Goal: Task Accomplishment & Management: Complete application form

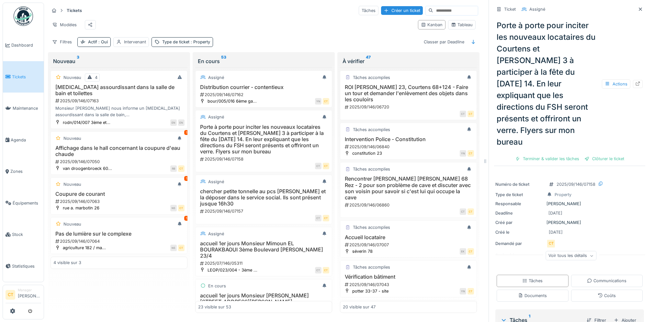
scroll to position [6, 0]
click at [27, 108] on span "Maintenance" at bounding box center [27, 108] width 29 height 6
click at [24, 106] on span "Maintenance" at bounding box center [27, 108] width 29 height 6
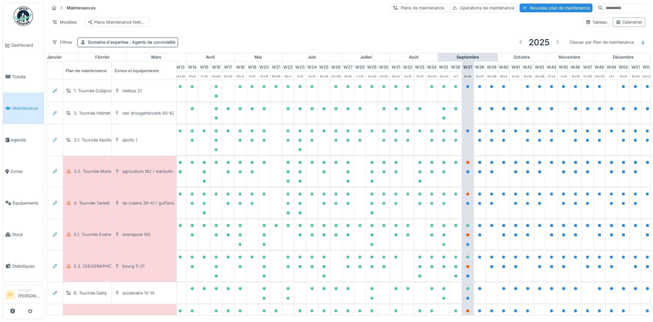
scroll to position [0, 179]
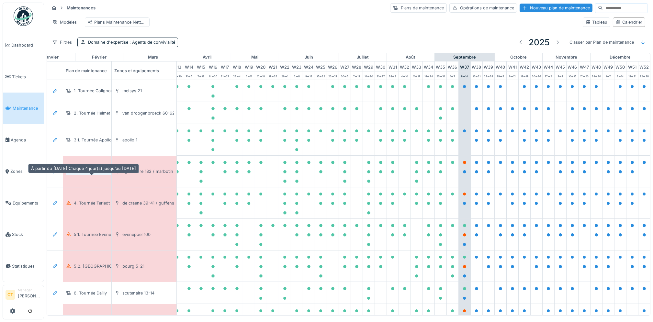
click at [104, 175] on div "3.2. Tournée Marbotin" at bounding box center [96, 171] width 44 height 6
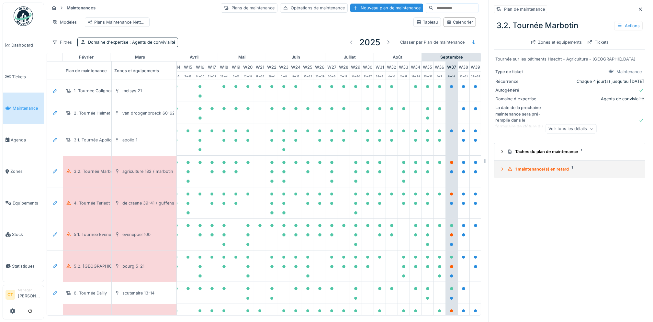
click at [550, 170] on div "1 maintenance(s) en retard 1" at bounding box center [573, 169] width 130 height 6
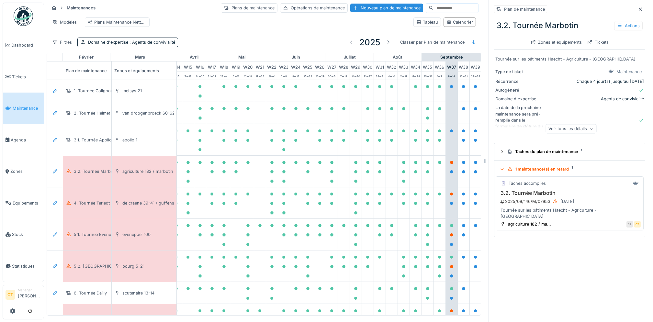
click at [536, 203] on div "2025/09/146/M/07953 [DATE]" at bounding box center [570, 202] width 141 height 8
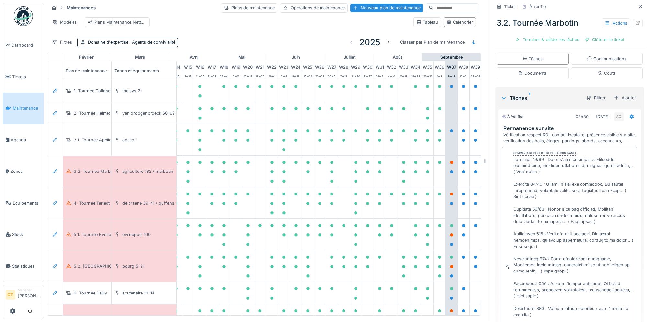
scroll to position [8, 0]
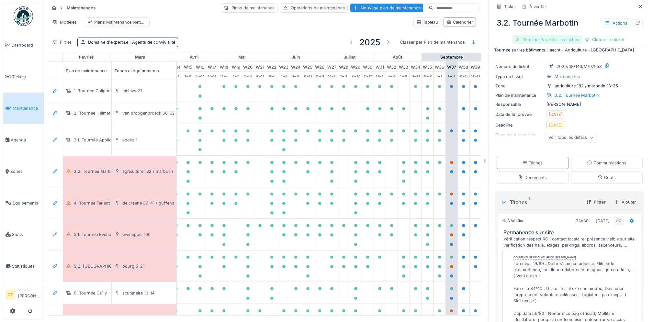
click at [533, 41] on div "Terminer & valider les tâches" at bounding box center [547, 39] width 69 height 9
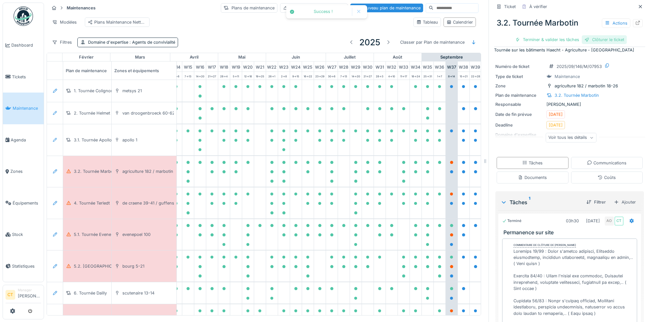
click at [602, 40] on div "Clôturer le ticket" at bounding box center [604, 39] width 45 height 9
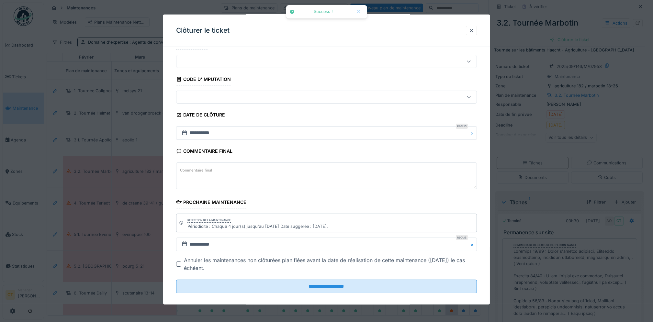
scroll to position [22, 0]
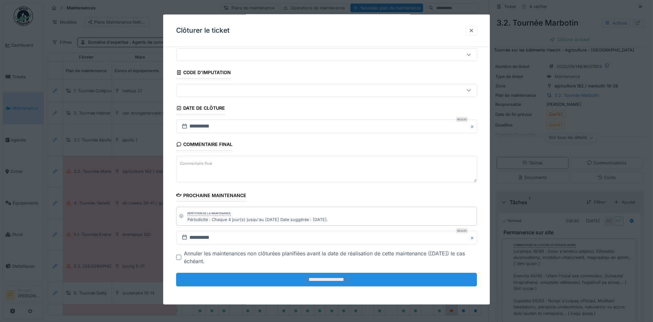
click at [399, 280] on input "**********" at bounding box center [326, 280] width 301 height 14
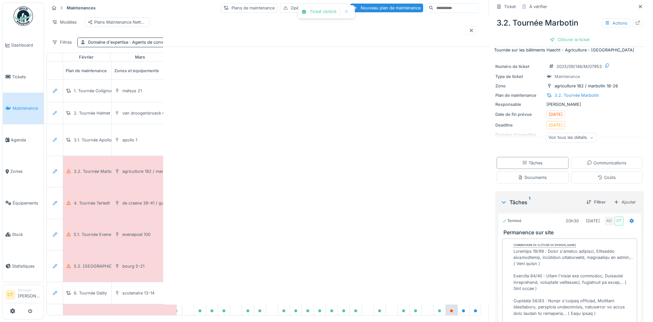
scroll to position [0, 0]
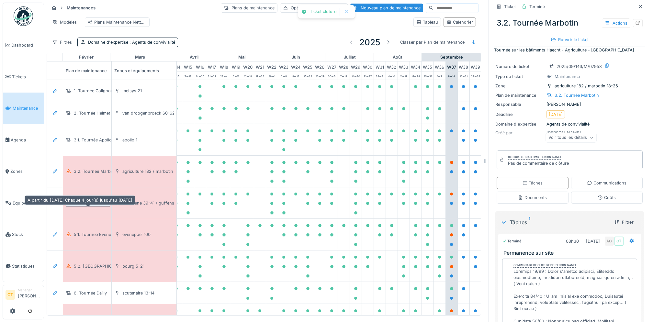
click at [95, 206] on div "4. Tournée Terledt" at bounding box center [92, 203] width 36 height 6
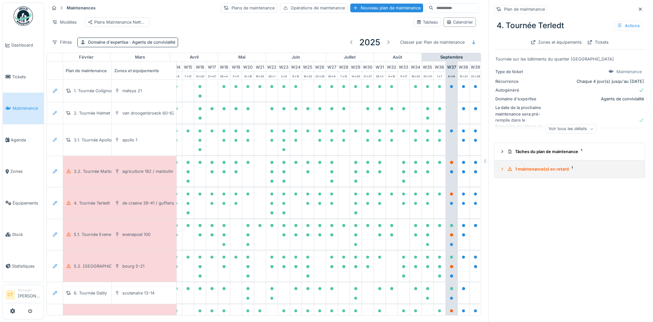
click at [521, 172] on div "1 maintenance(s) en retard 1" at bounding box center [573, 169] width 130 height 6
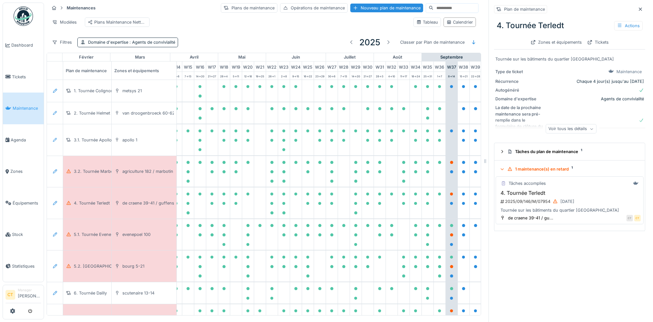
click at [532, 204] on div "2025/09/146/M/07954 [DATE]" at bounding box center [570, 202] width 141 height 8
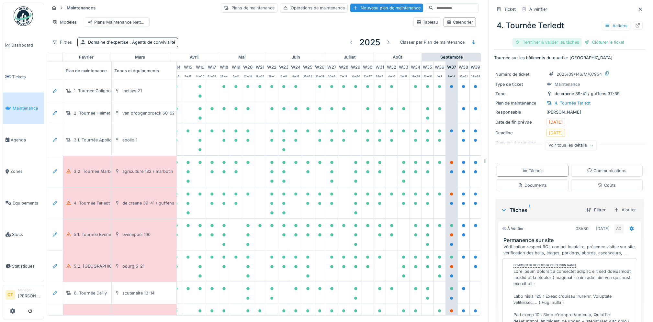
click at [537, 45] on div "Terminer & valider les tâches" at bounding box center [547, 42] width 69 height 9
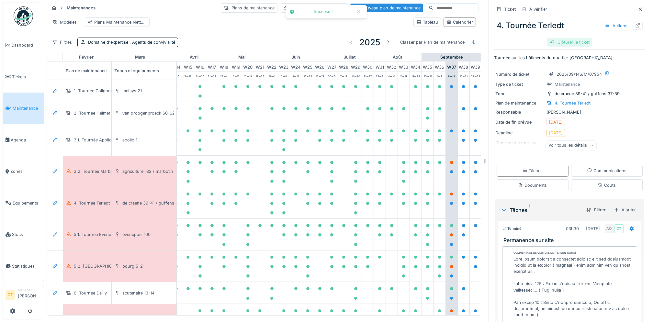
click at [598, 43] on div "4. Tournée Terledt Actions Clôturer le ticket" at bounding box center [569, 31] width 151 height 33
drag, startPoint x: 562, startPoint y: 41, endPoint x: 557, endPoint y: 43, distance: 5.0
click at [562, 41] on div "Clôturer le ticket" at bounding box center [569, 42] width 45 height 9
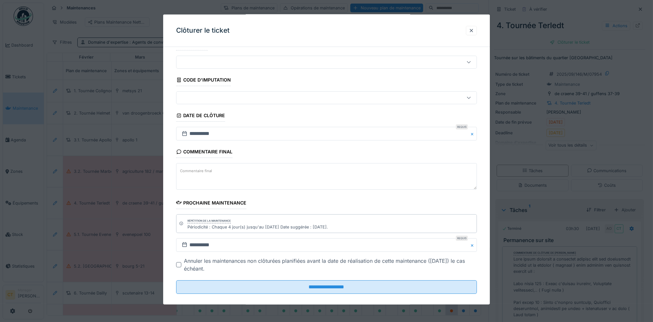
scroll to position [22, 0]
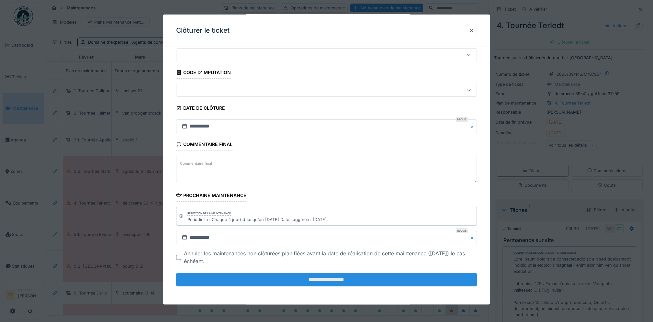
click at [408, 284] on input "**********" at bounding box center [326, 280] width 301 height 14
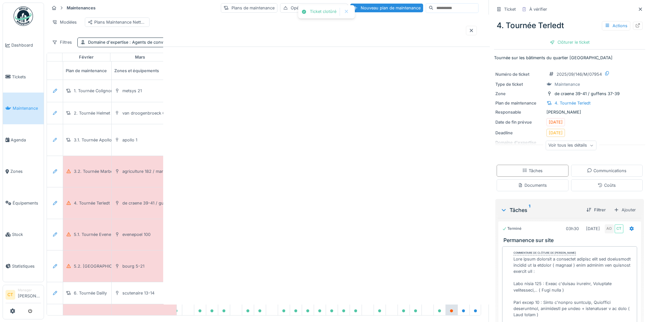
scroll to position [0, 0]
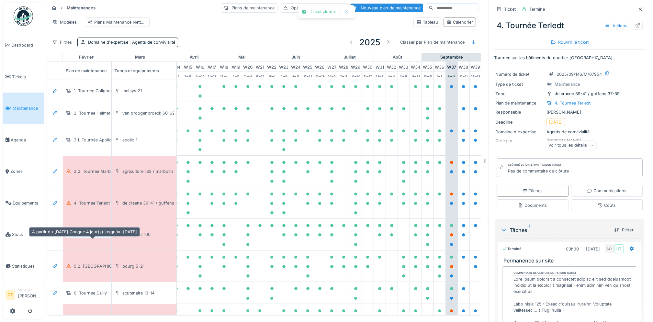
click at [80, 238] on div "5.1. Tournée Evenepoel" at bounding box center [97, 235] width 46 height 6
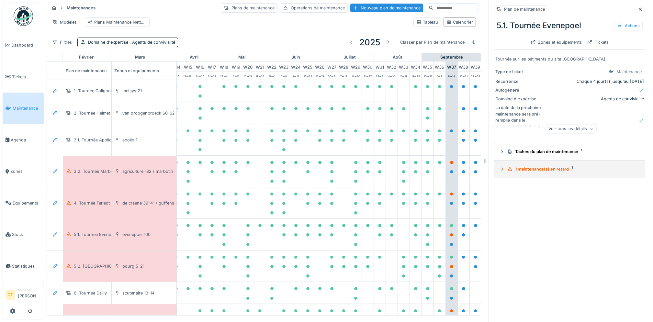
click at [549, 172] on div "1 maintenance(s) en retard 1" at bounding box center [573, 169] width 130 height 6
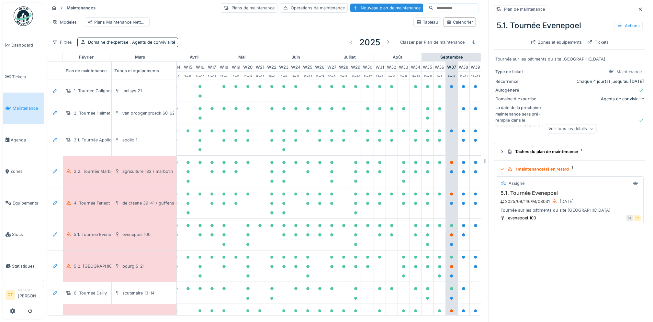
scroll to position [6, 0]
click at [552, 199] on div at bounding box center [554, 202] width 5 height 6
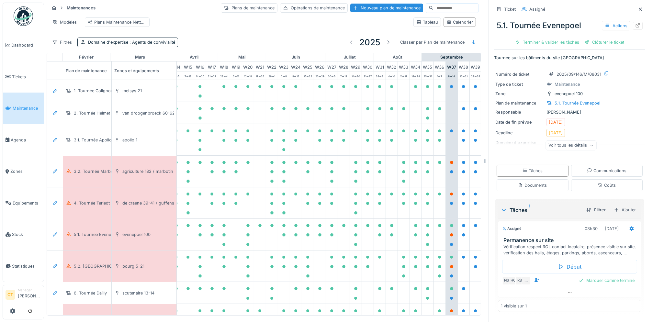
scroll to position [5, 0]
click at [539, 38] on div "Terminer & valider les tâches" at bounding box center [547, 42] width 69 height 9
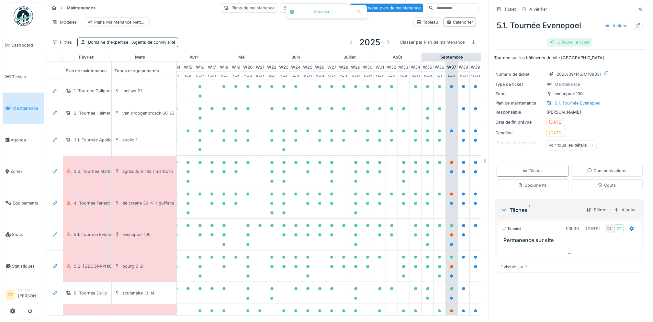
click at [595, 35] on div "5.1. Tournée Evenepoel Actions Clôturer le ticket" at bounding box center [569, 31] width 151 height 33
click at [568, 38] on div "Clôturer le ticket" at bounding box center [569, 42] width 45 height 9
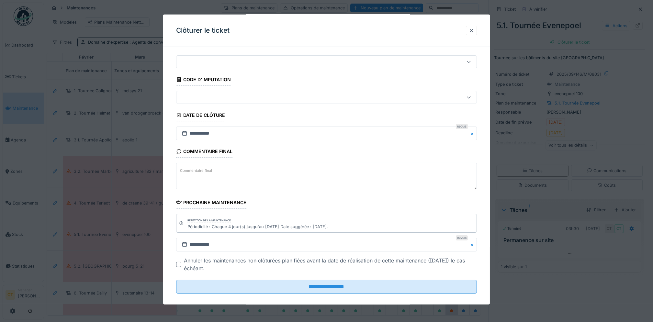
scroll to position [22, 0]
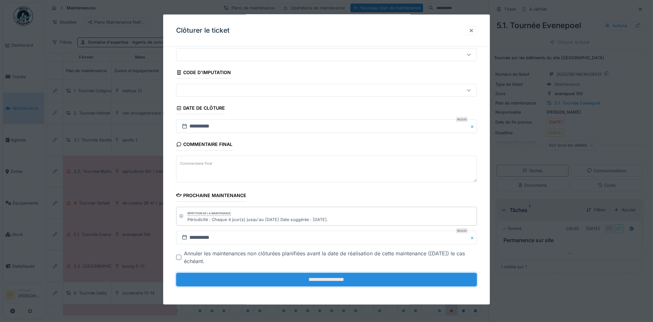
click at [425, 279] on input "**********" at bounding box center [326, 280] width 301 height 14
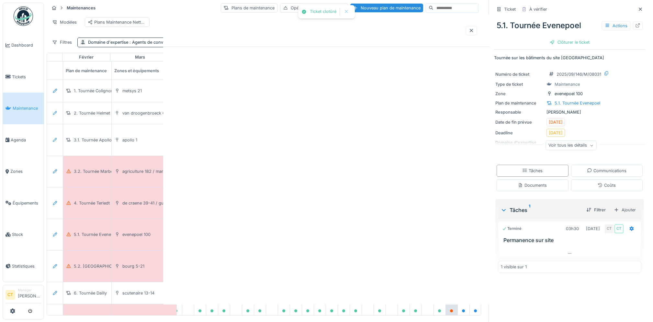
scroll to position [0, 0]
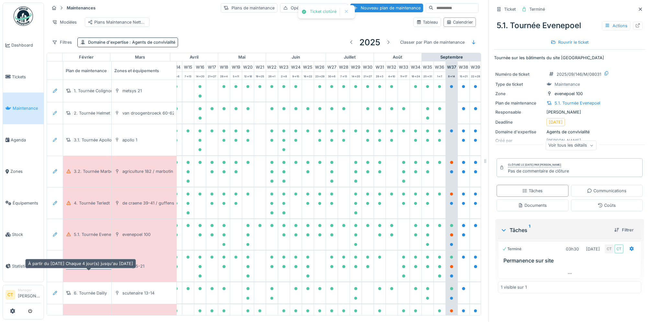
click at [81, 266] on div "5.2. [GEOGRAPHIC_DATA]" at bounding box center [100, 266] width 52 height 6
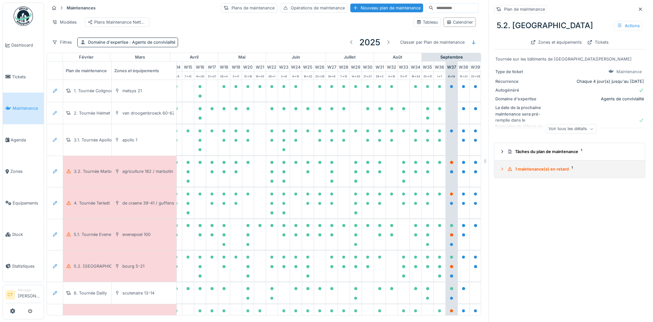
click at [523, 166] on div "1 maintenance(s) en retard 1" at bounding box center [573, 169] width 130 height 6
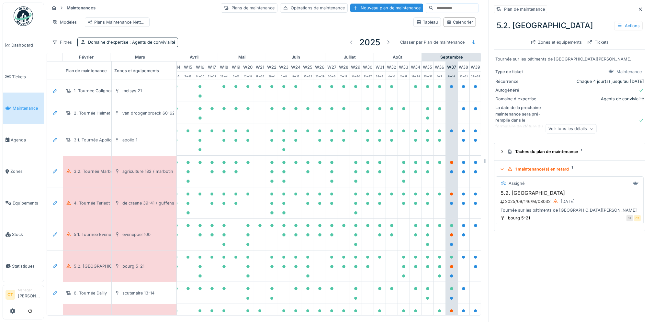
click at [527, 198] on div "2025/09/146/M/08032 [DATE]" at bounding box center [570, 202] width 141 height 8
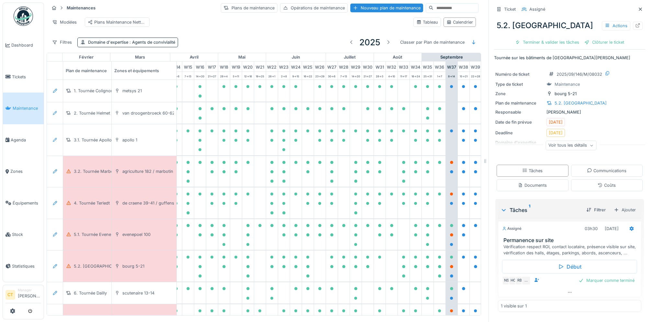
scroll to position [5, 0]
click at [526, 38] on div "Terminer & valider les tâches" at bounding box center [547, 42] width 69 height 9
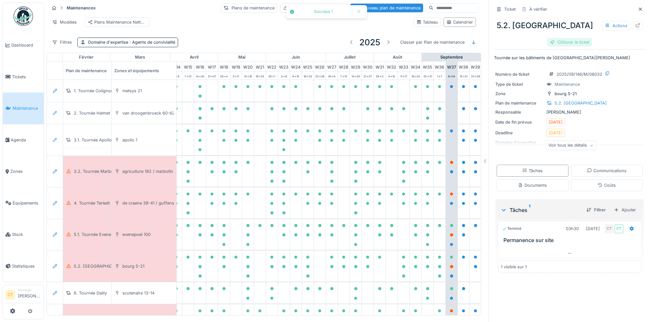
click at [569, 38] on div "Clôturer le ticket" at bounding box center [569, 42] width 45 height 9
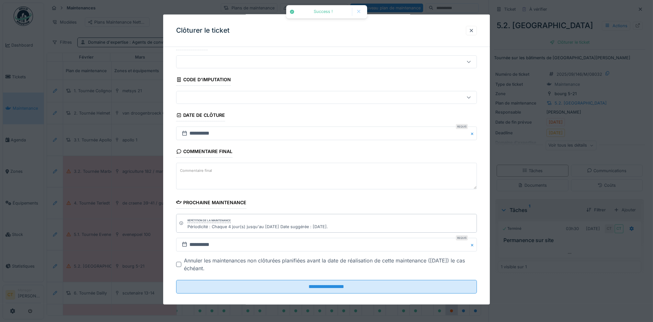
scroll to position [22, 0]
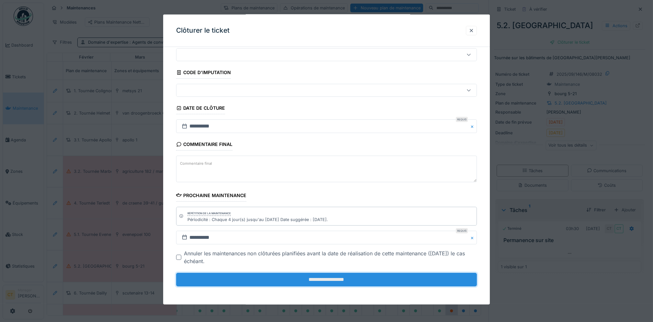
drag, startPoint x: 419, startPoint y: 283, endPoint x: 419, endPoint y: 279, distance: 3.6
click at [419, 282] on input "**********" at bounding box center [326, 280] width 301 height 14
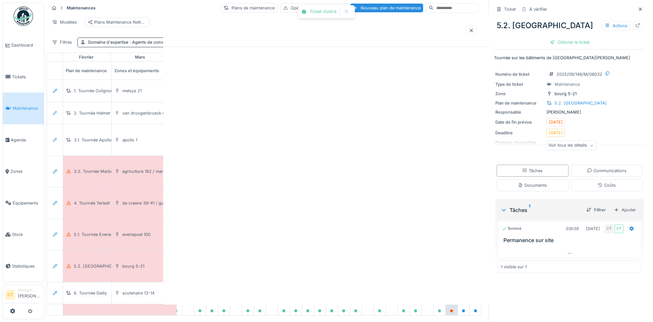
scroll to position [0, 0]
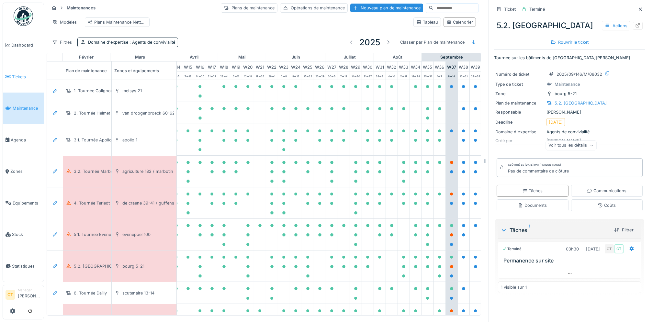
click at [17, 75] on span "Tickets" at bounding box center [26, 77] width 29 height 6
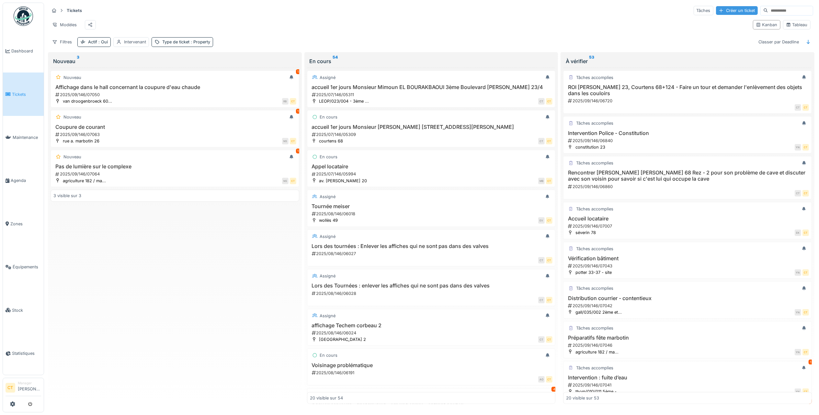
click at [653, 12] on div "Créer un ticket" at bounding box center [737, 10] width 42 height 9
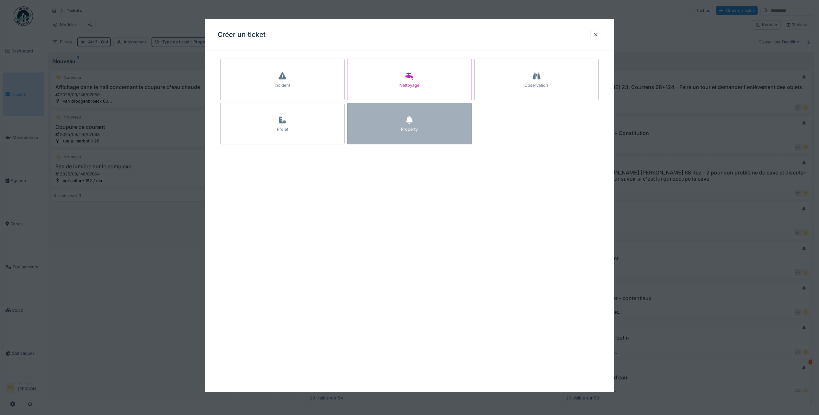
click at [437, 135] on div "Property" at bounding box center [409, 123] width 124 height 41
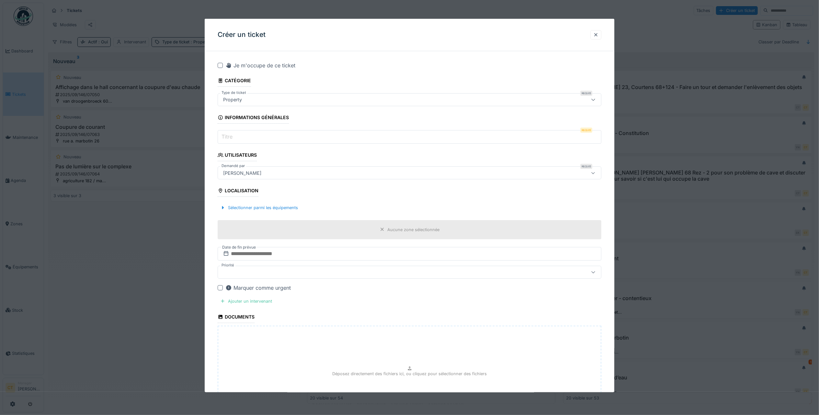
click at [254, 137] on input "Titre" at bounding box center [410, 137] width 384 height 14
paste input "**********"
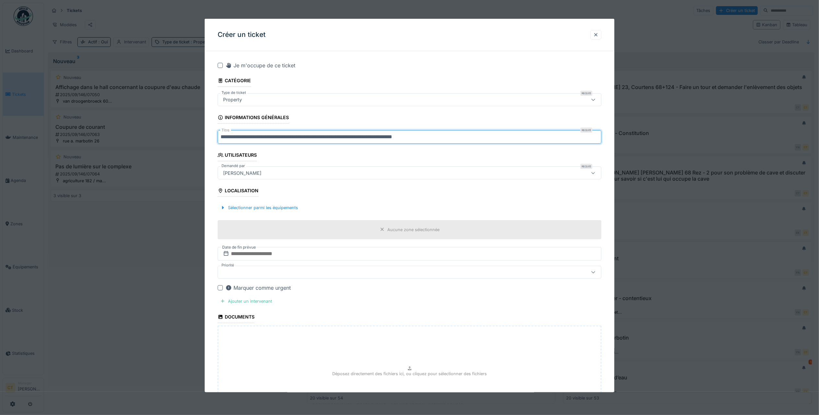
click at [288, 136] on input "**********" at bounding box center [410, 137] width 384 height 14
drag, startPoint x: 361, startPoint y: 139, endPoint x: 367, endPoint y: 136, distance: 7.2
click at [360, 139] on input "**********" at bounding box center [410, 137] width 384 height 14
type input "**********"
click at [261, 301] on div "Ajouter un intervenant" at bounding box center [246, 301] width 57 height 9
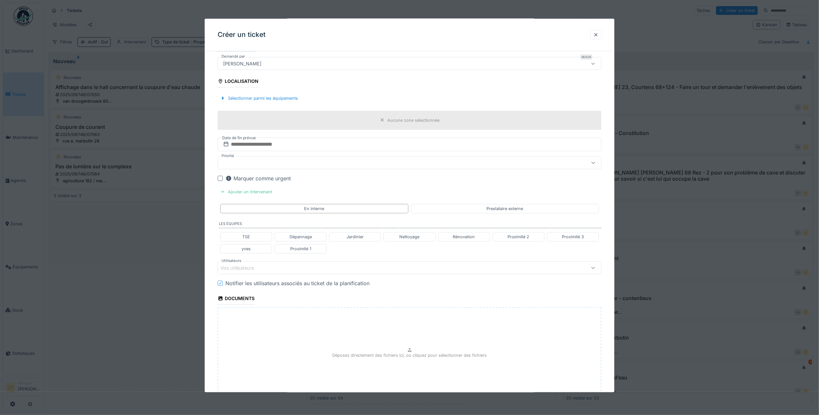
scroll to position [166, 0]
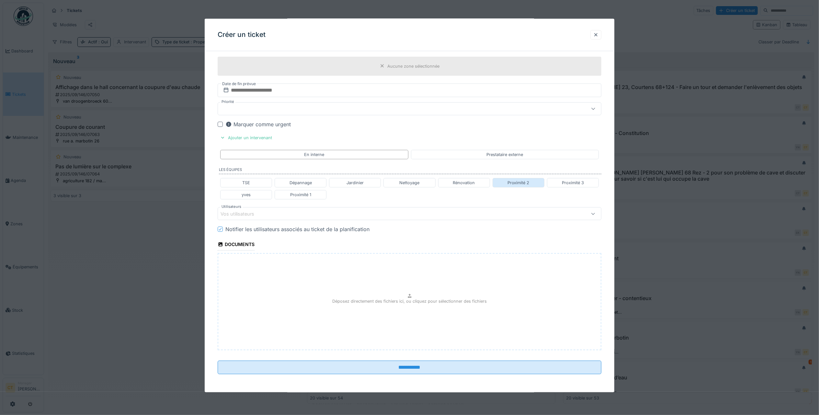
click at [527, 181] on div "Proximité 2" at bounding box center [519, 183] width 22 height 6
type input "**********"
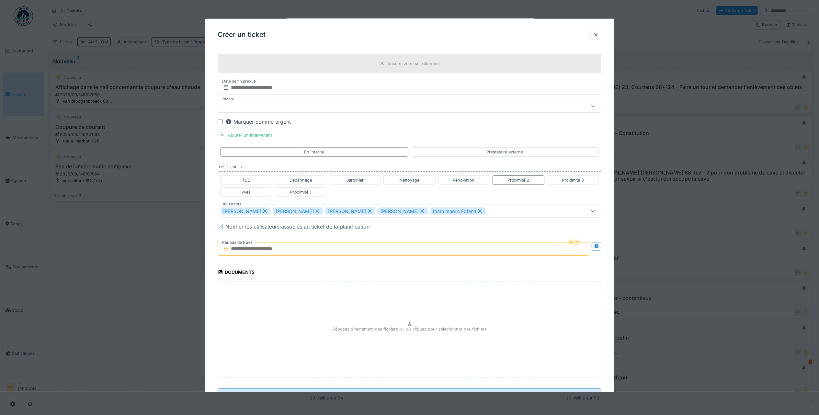
click at [520, 250] on input "text" at bounding box center [404, 249] width 372 height 14
click at [407, 305] on div "11" at bounding box center [404, 302] width 9 height 9
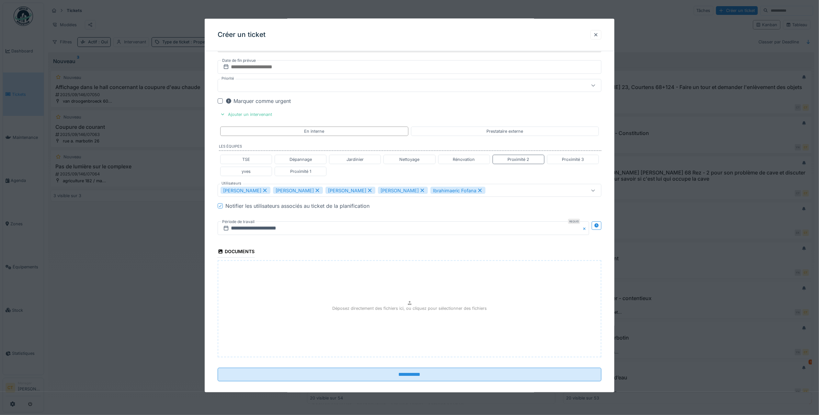
scroll to position [197, 0]
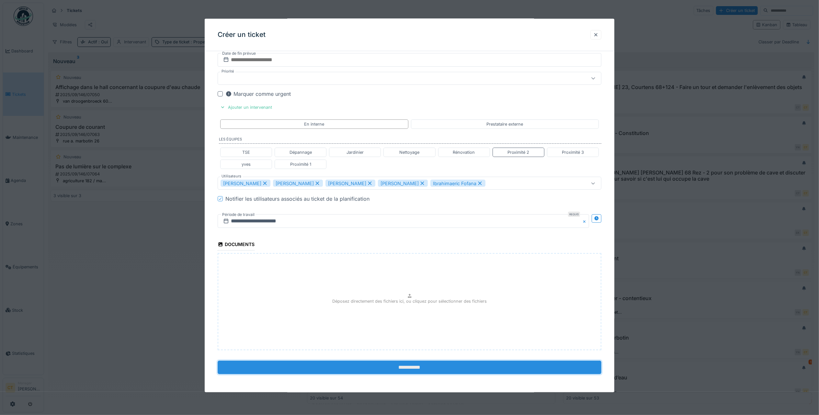
drag, startPoint x: 518, startPoint y: 372, endPoint x: 517, endPoint y: 369, distance: 3.3
click at [518, 322] on input "**********" at bounding box center [410, 368] width 384 height 14
